Goal: Use online tool/utility: Utilize a website feature to perform a specific function

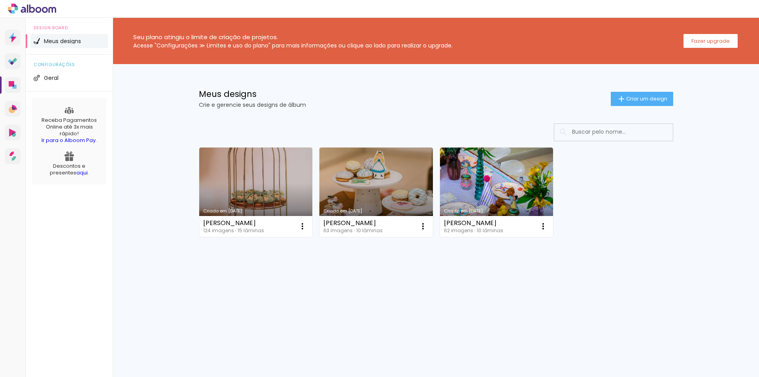
click at [285, 193] on link "Criado em [DATE]" at bounding box center [255, 191] width 113 height 89
